Goal: Task Accomplishment & Management: Use online tool/utility

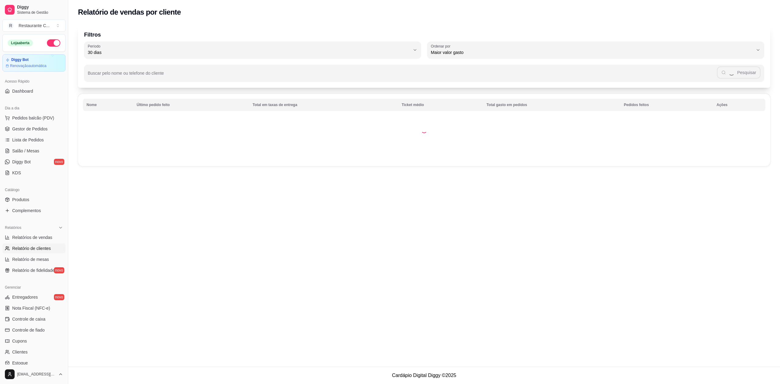
select select "30"
select select "HIGHEST_TOTAL_SPENT_WITH_ORDERS"
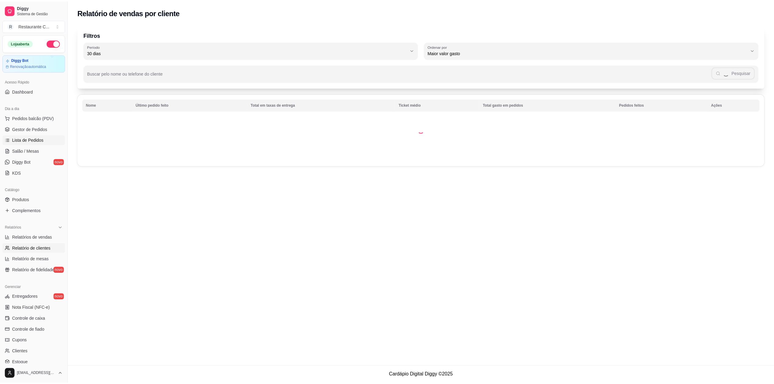
scroll to position [55, 0]
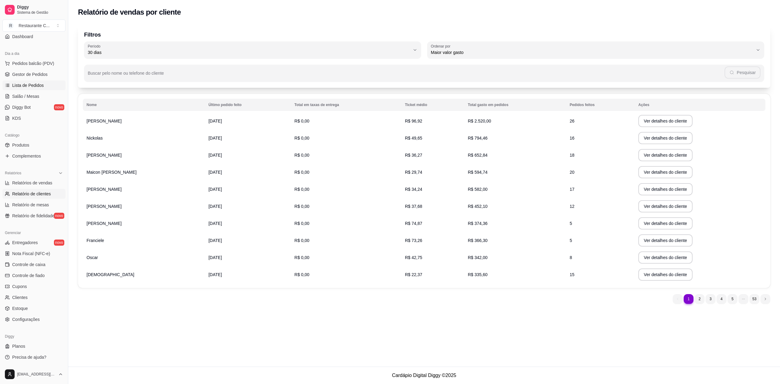
click at [45, 82] on link "Lista de Pedidos" at bounding box center [33, 85] width 63 height 10
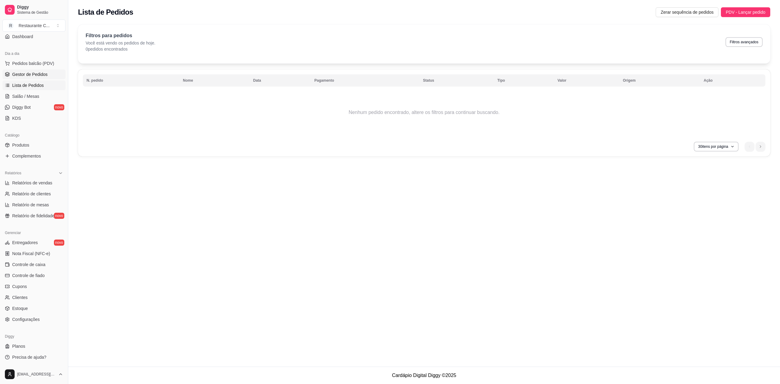
click at [44, 72] on span "Gestor de Pedidos" at bounding box center [29, 74] width 35 height 6
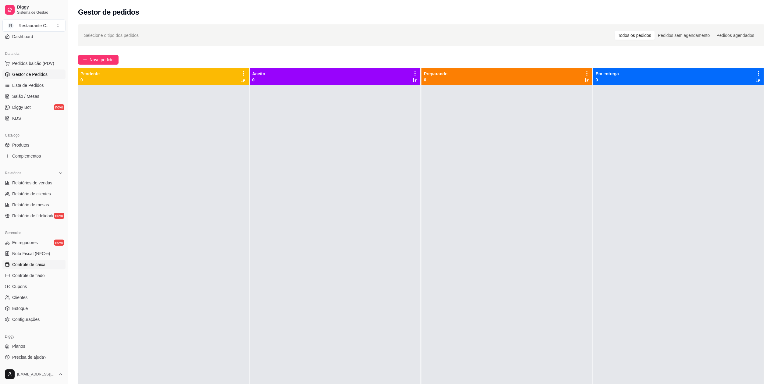
click at [41, 265] on span "Controle de caixa" at bounding box center [28, 265] width 33 height 6
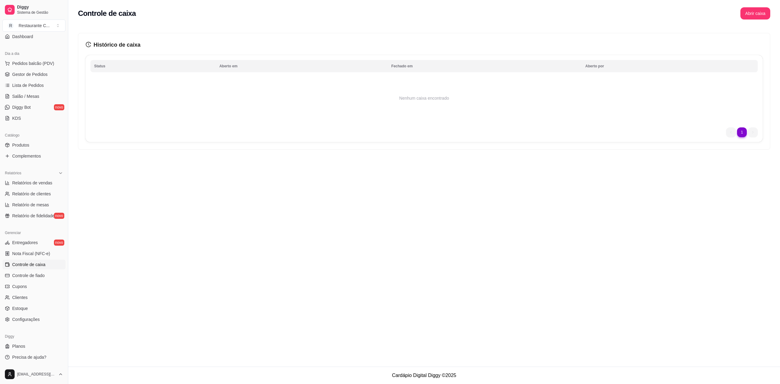
click at [40, 264] on span "Controle de caixa" at bounding box center [28, 265] width 33 height 6
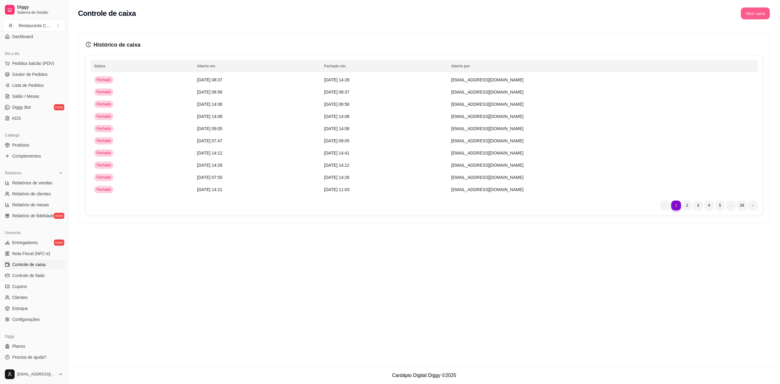
click at [755, 10] on button "Abrir caixa" at bounding box center [755, 14] width 29 height 12
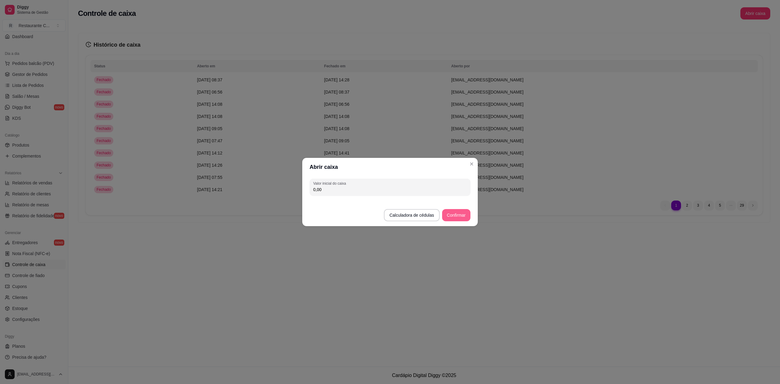
click at [461, 215] on button "Confirmar" at bounding box center [456, 215] width 28 height 12
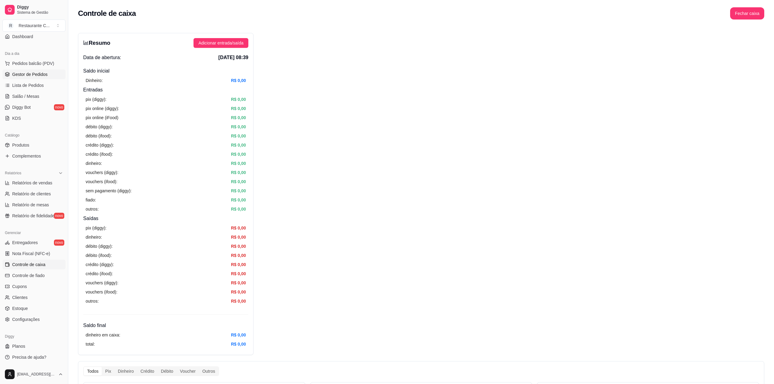
click at [45, 72] on span "Gestor de Pedidos" at bounding box center [29, 74] width 35 height 6
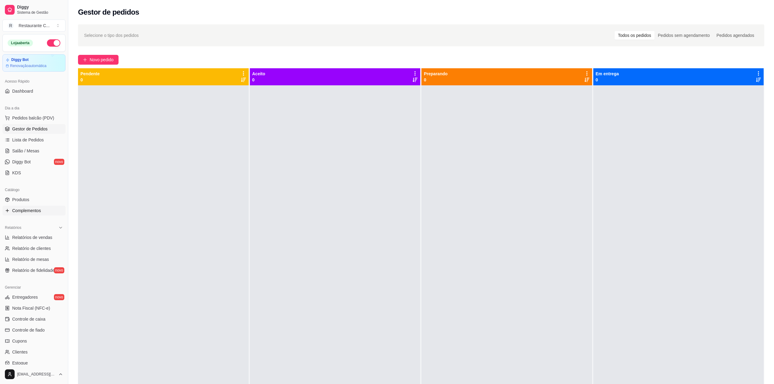
click at [40, 209] on span "Complementos" at bounding box center [26, 211] width 29 height 6
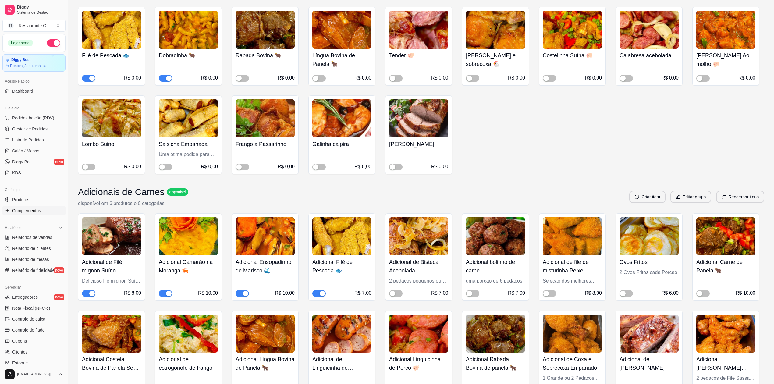
scroll to position [284, 0]
